Goal: Task Accomplishment & Management: Manage account settings

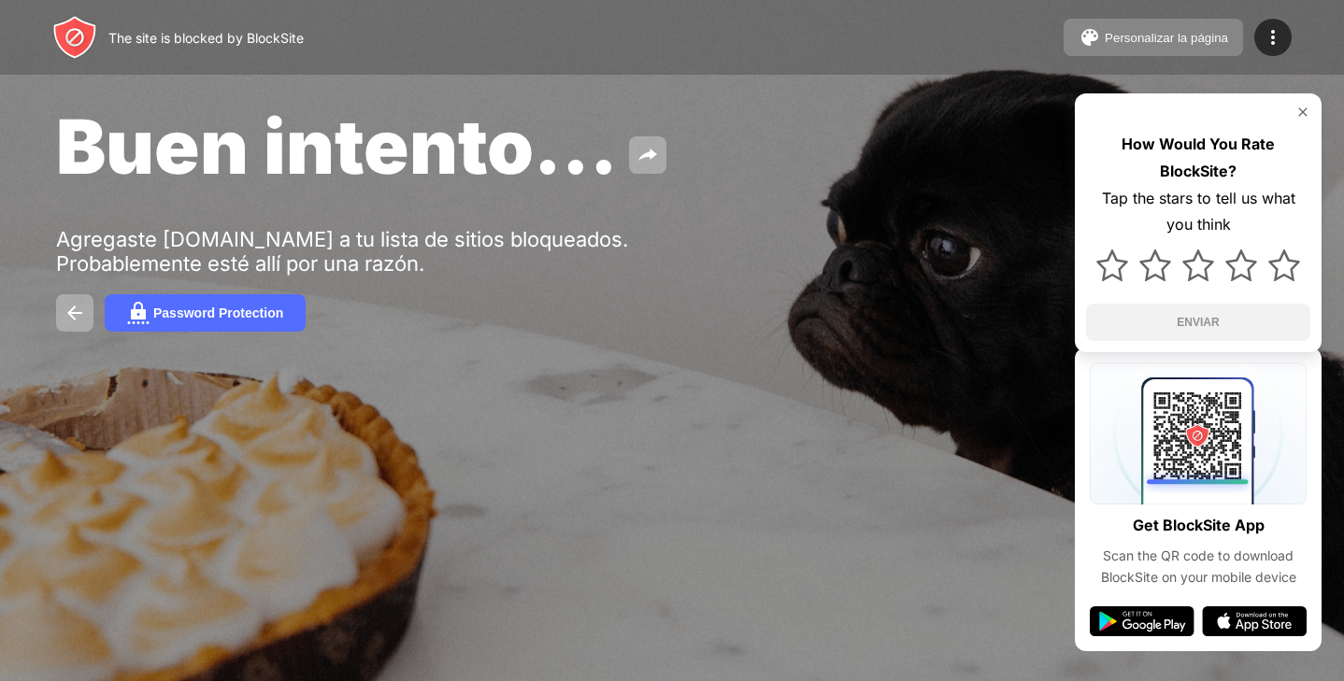
click at [1174, 29] on button "Personalizar la página" at bounding box center [1153, 37] width 179 height 37
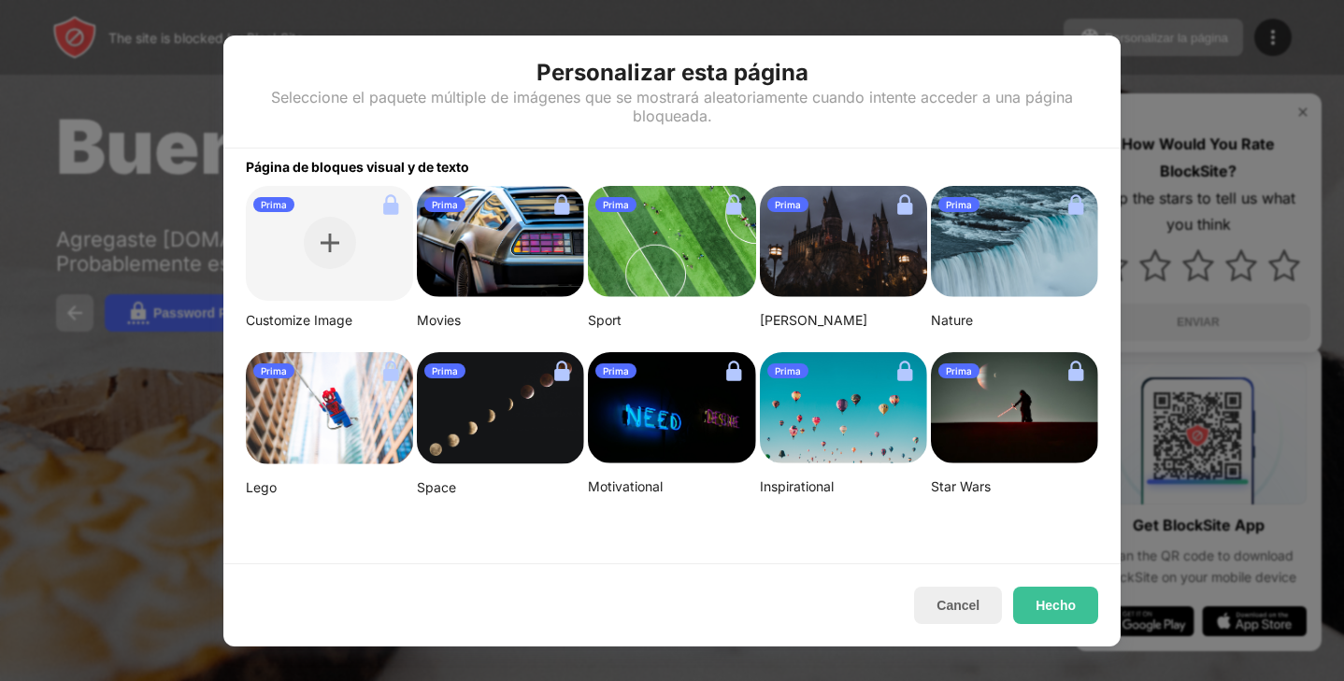
click at [1217, 73] on div at bounding box center [672, 340] width 1344 height 681
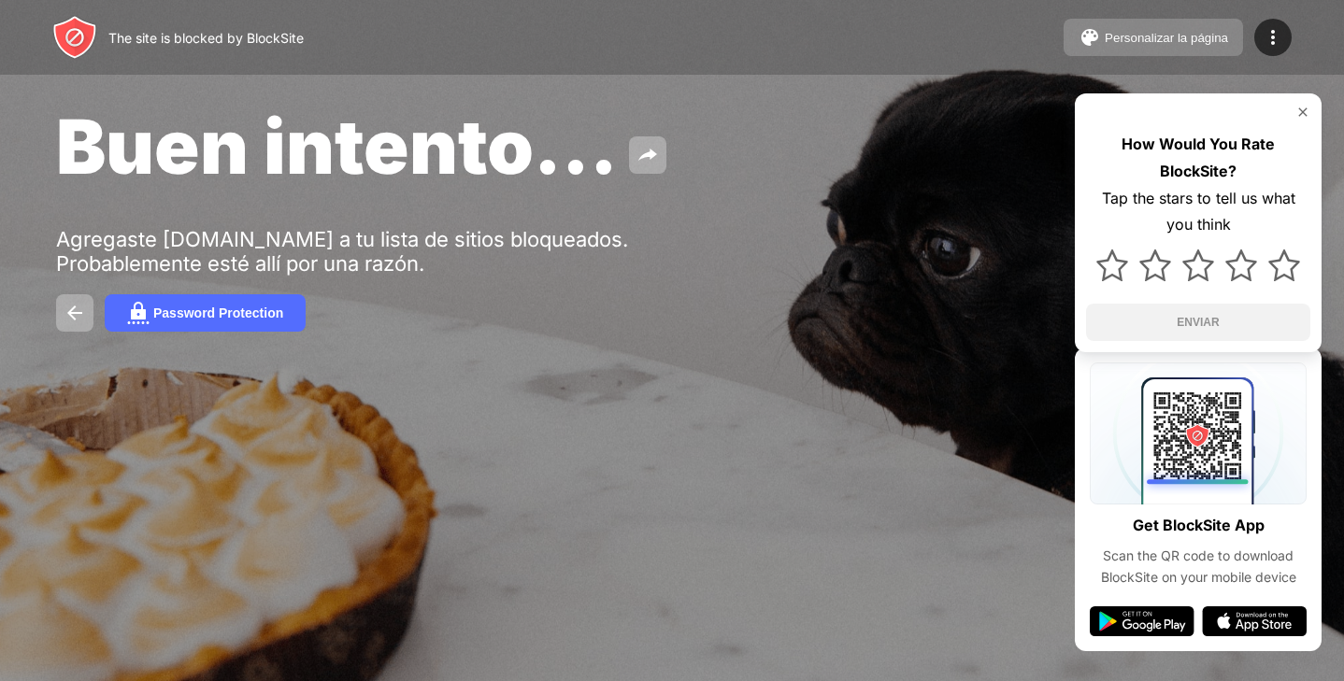
click at [1213, 38] on div "Personalizar la página" at bounding box center [1166, 38] width 123 height 14
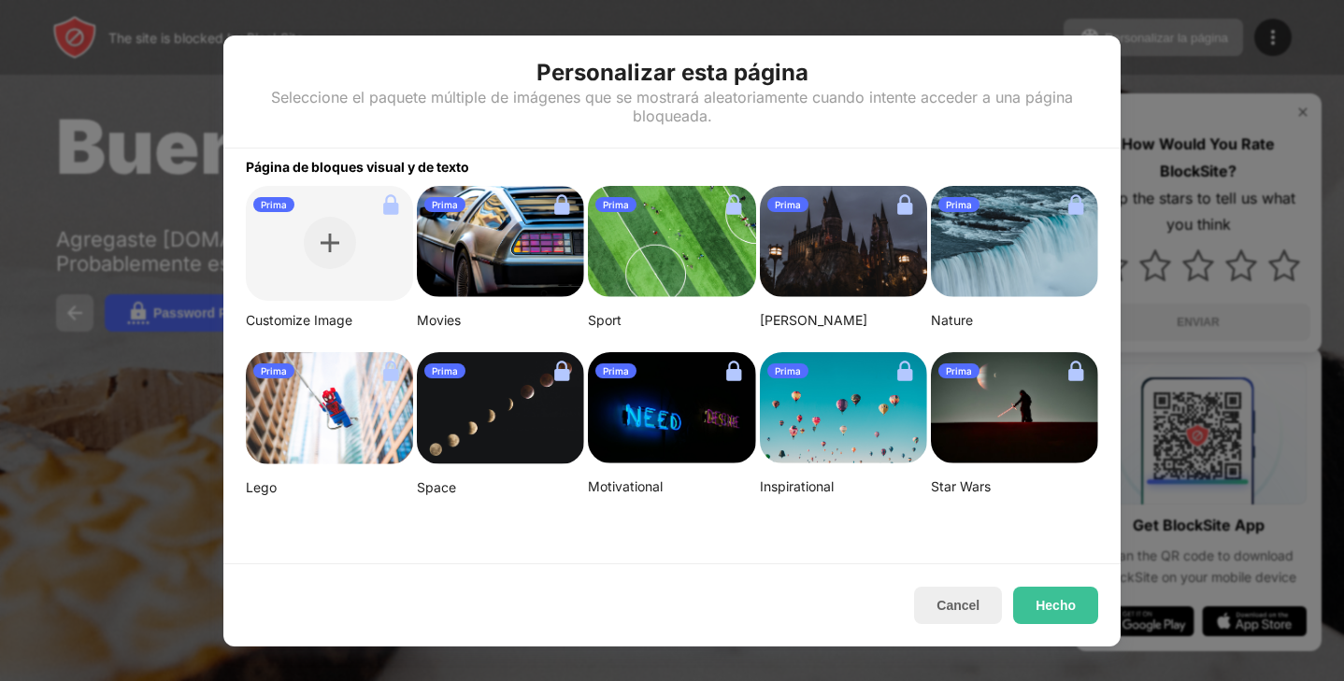
click at [1172, 89] on div at bounding box center [672, 340] width 1344 height 681
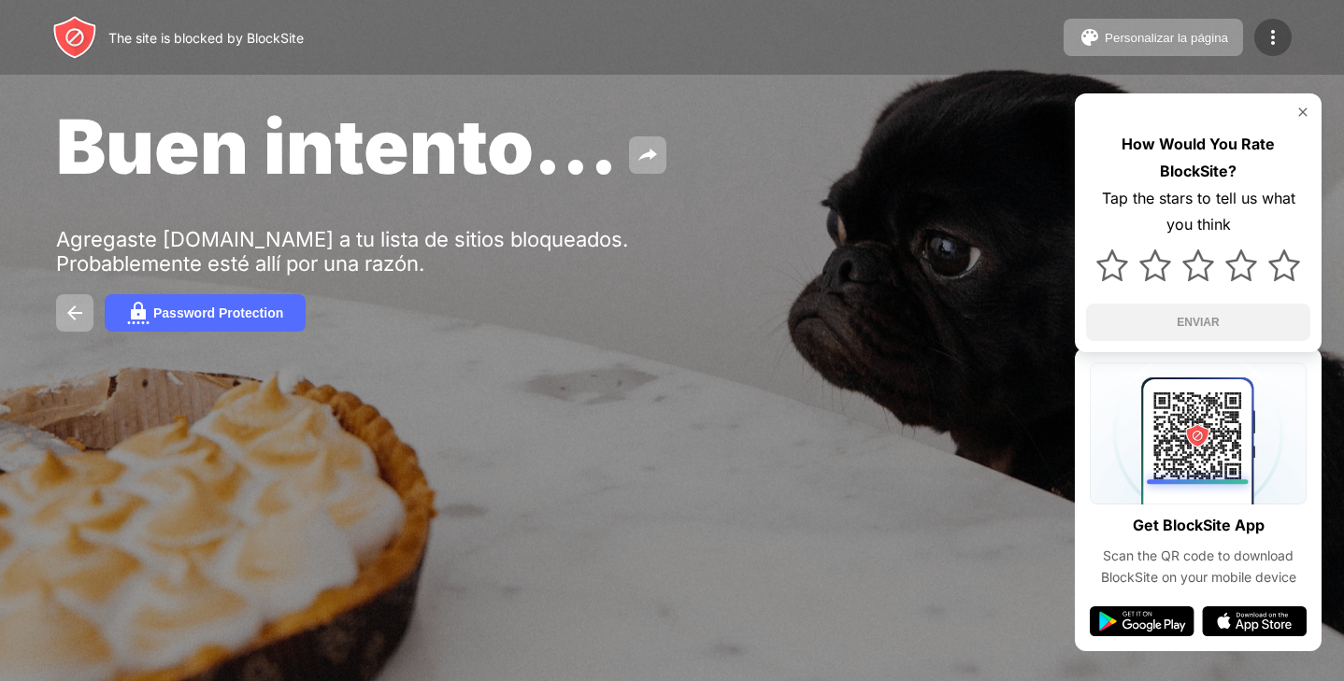
click at [1290, 42] on div at bounding box center [1272, 37] width 37 height 37
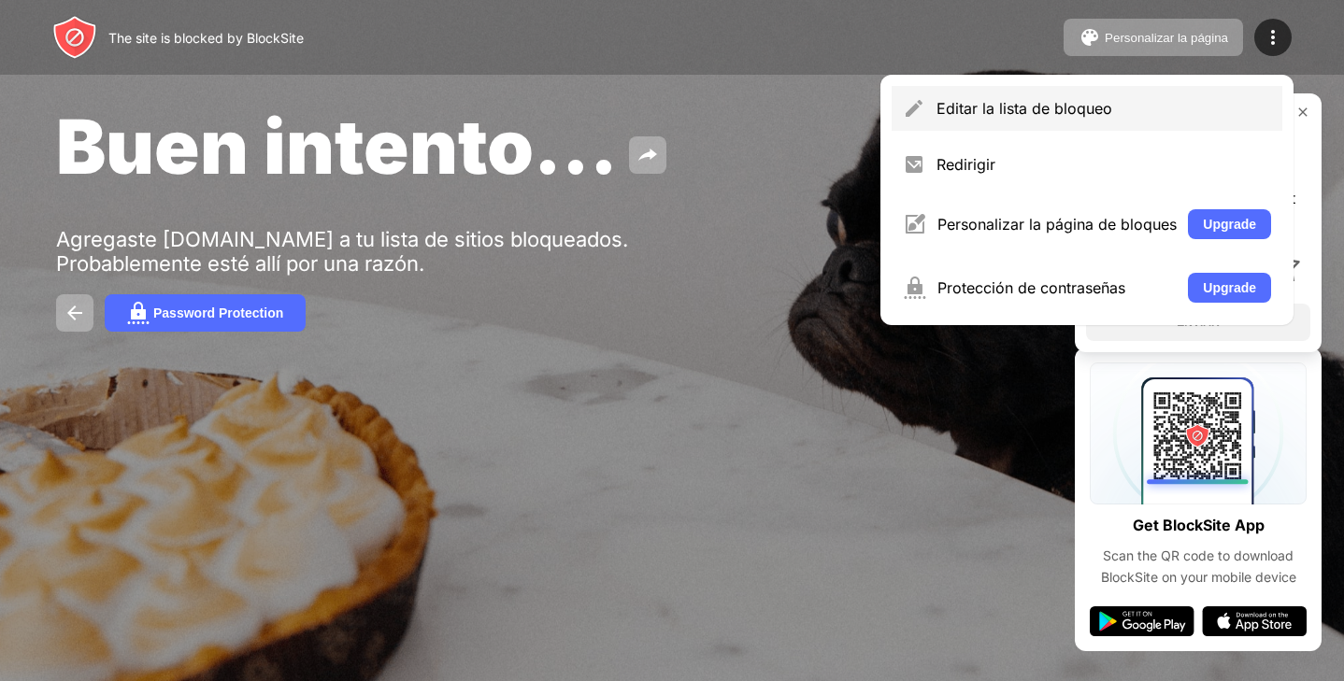
click at [1093, 99] on div "Editar la lista de bloqueo" at bounding box center [1103, 108] width 335 height 19
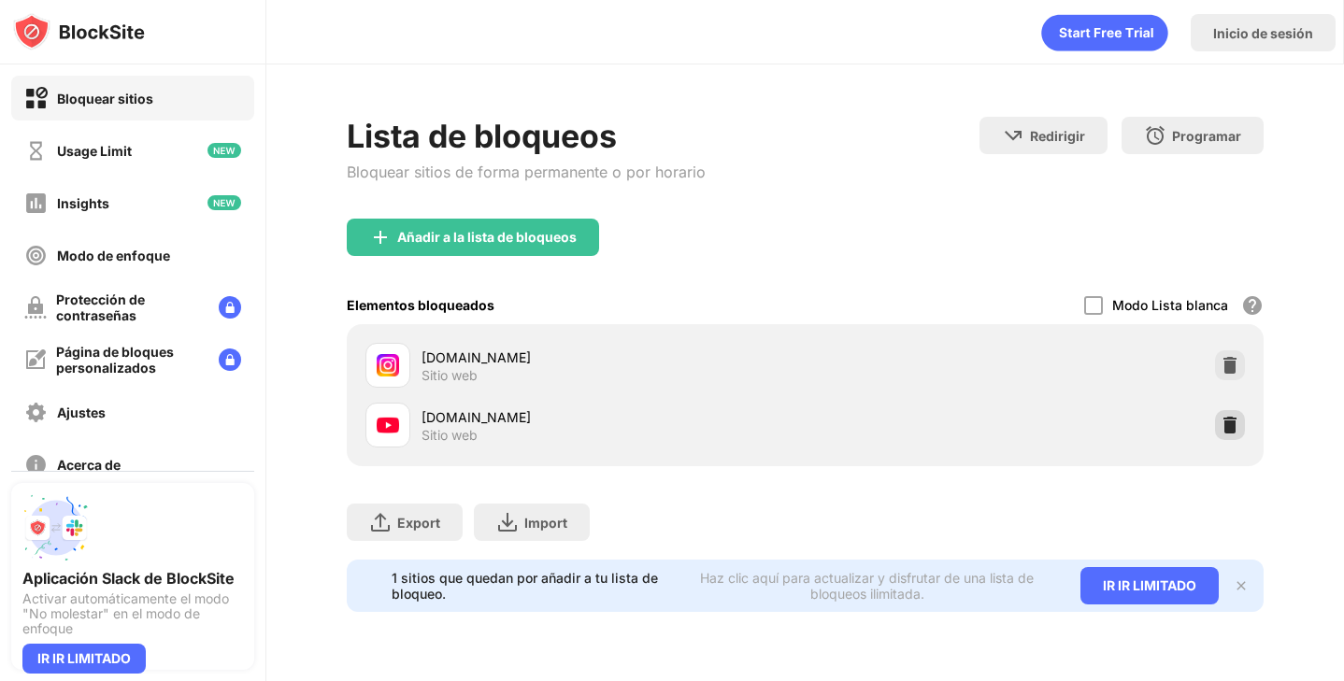
click at [1219, 423] on div at bounding box center [1230, 425] width 30 height 30
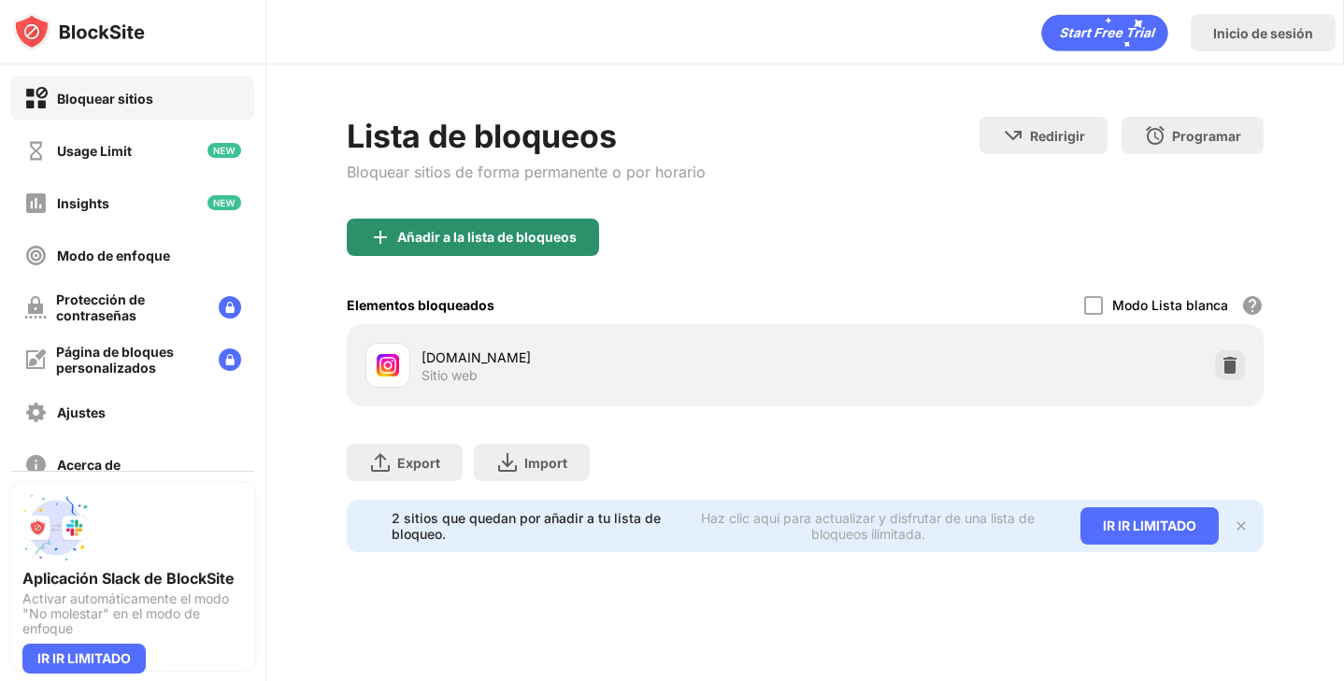
click at [487, 225] on div "Añadir a la lista de bloqueos" at bounding box center [473, 237] width 252 height 37
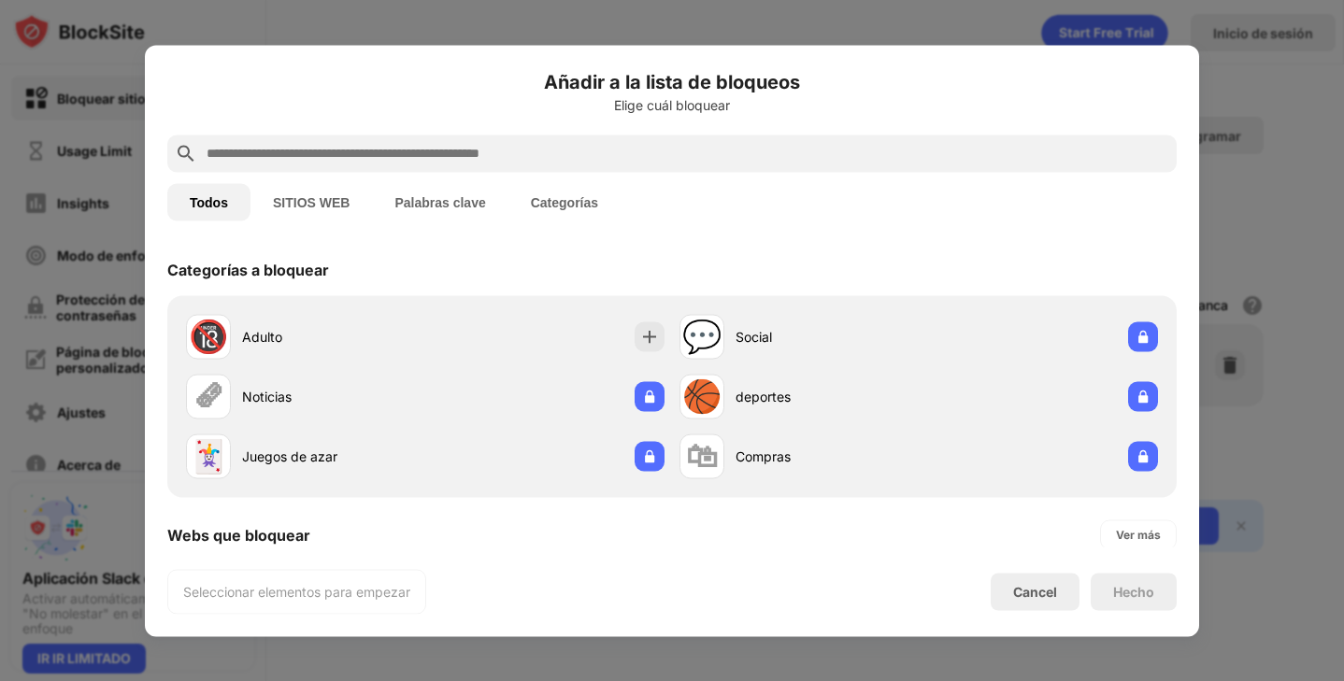
click at [537, 150] on input "text" at bounding box center [687, 153] width 964 height 22
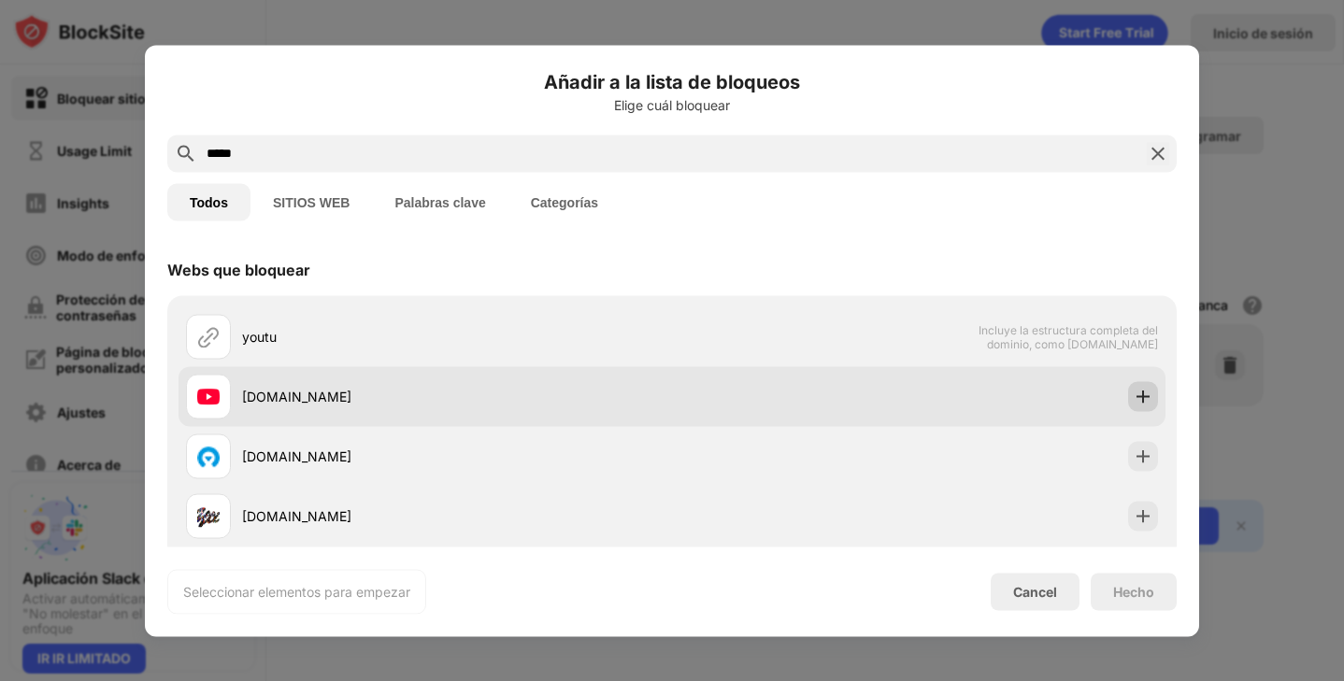
type input "*****"
click at [1134, 393] on img at bounding box center [1143, 396] width 19 height 19
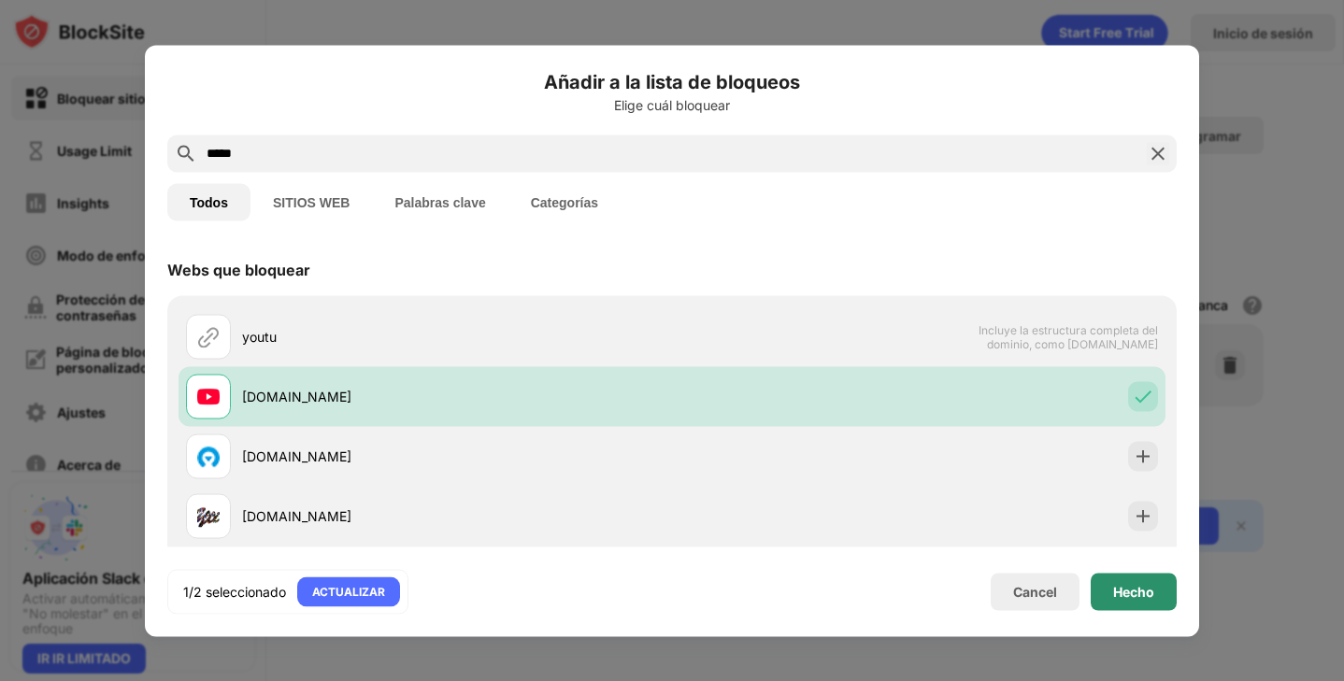
click at [1124, 582] on div "Hecho" at bounding box center [1134, 591] width 86 height 37
